Goal: Task Accomplishment & Management: Manage account settings

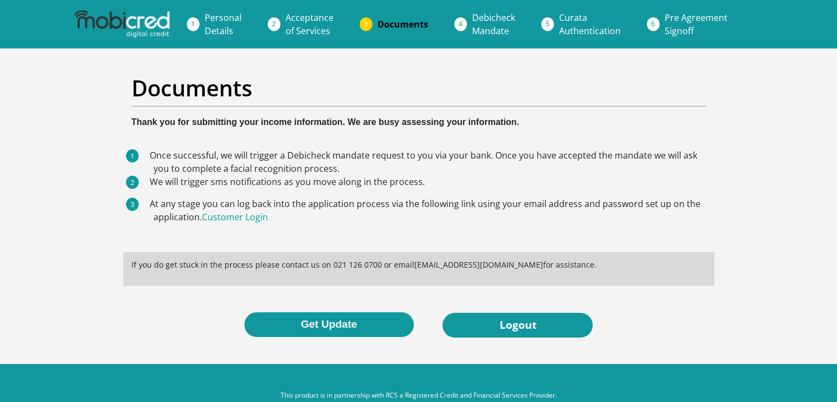
click at [480, 18] on span "Debicheck Mandate" at bounding box center [493, 24] width 43 height 25
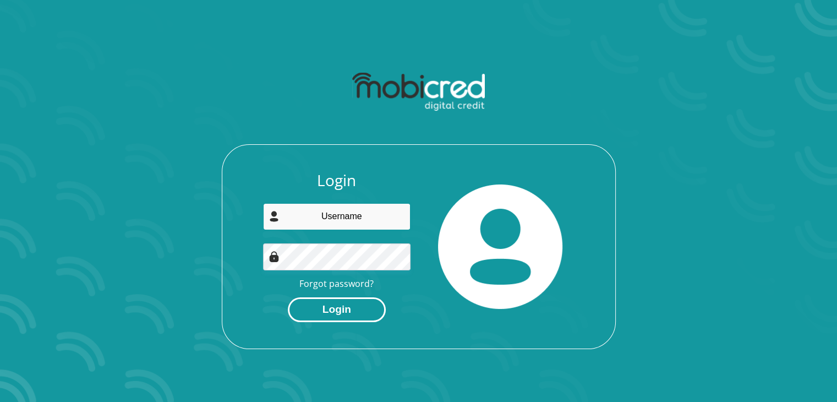
type input "joshiba771@gmail.com"
click at [330, 313] on button "Login" at bounding box center [337, 309] width 98 height 25
